Goal: Task Accomplishment & Management: Use online tool/utility

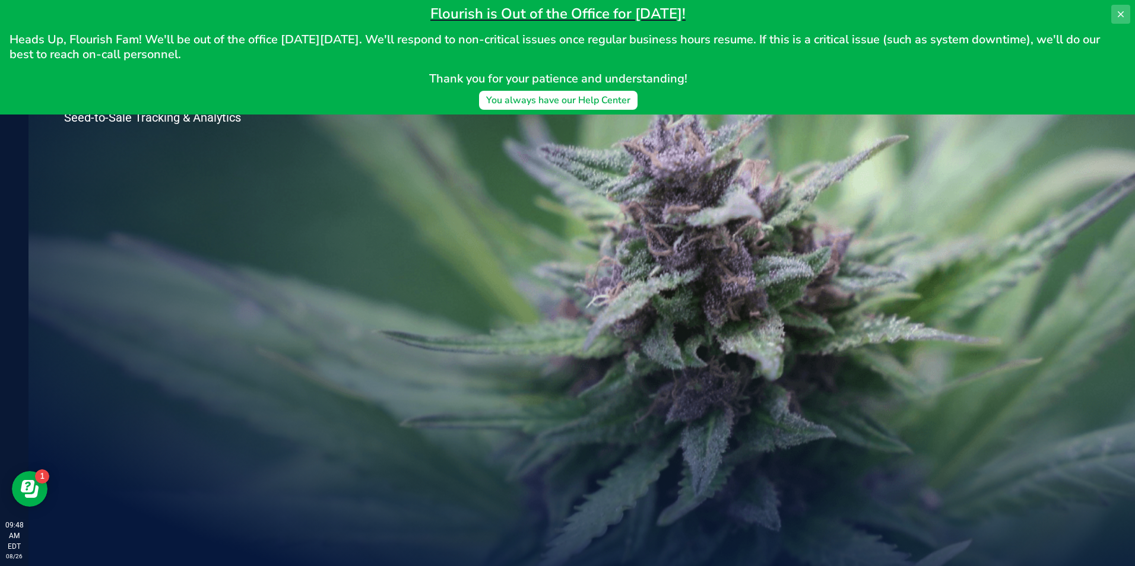
click at [1117, 14] on icon at bounding box center [1120, 13] width 9 height 9
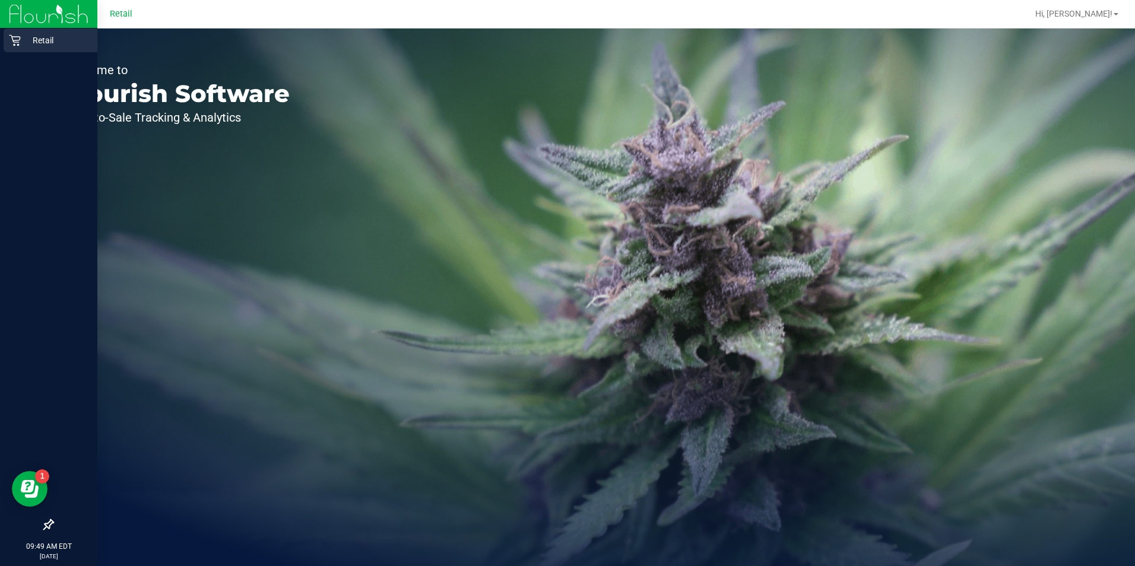
click at [15, 46] on icon at bounding box center [15, 40] width 12 height 12
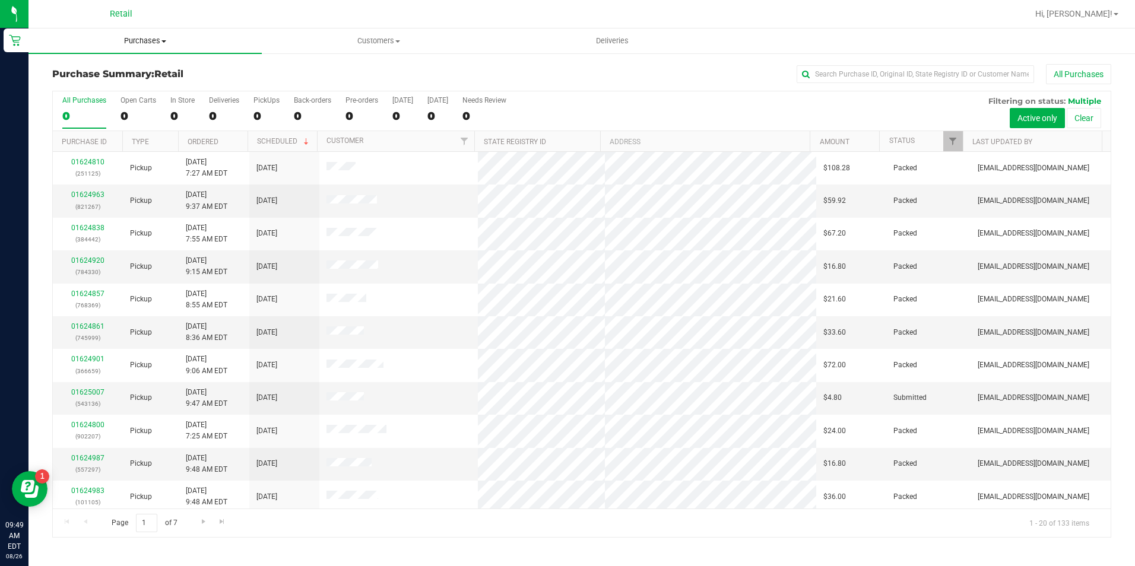
click at [159, 43] on span "Purchases" at bounding box center [144, 41] width 233 height 11
click at [79, 81] on span "Fulfillment" at bounding box center [65, 86] width 74 height 10
